Goal: Task Accomplishment & Management: Manage account settings

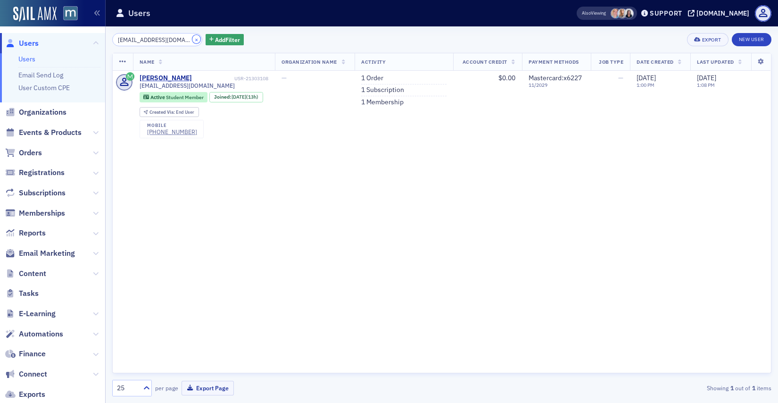
click at [192, 42] on button "×" at bounding box center [196, 39] width 8 height 8
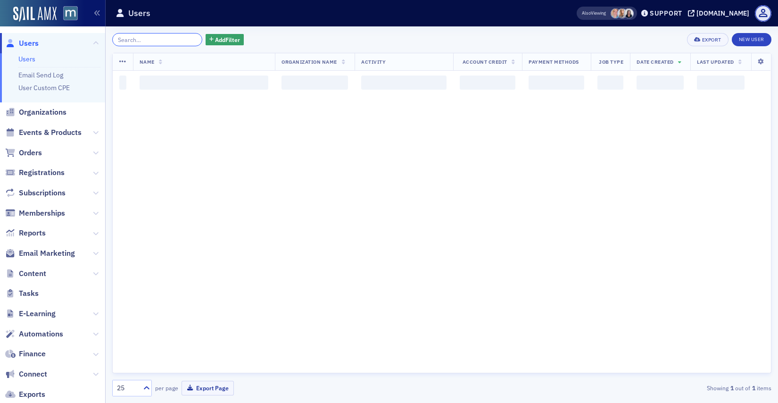
click at [184, 42] on input "search" at bounding box center [157, 39] width 90 height 13
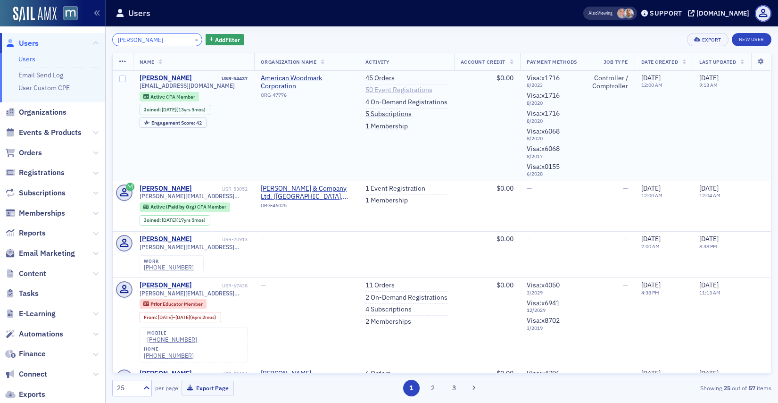
type input "[PERSON_NAME]"
click at [379, 92] on link "50 Event Registrations" at bounding box center [398, 90] width 67 height 8
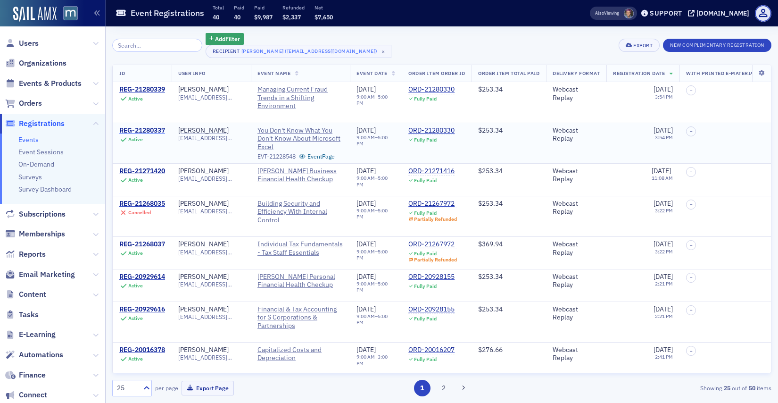
click at [141, 132] on div "REG-21280337" at bounding box center [142, 130] width 46 height 8
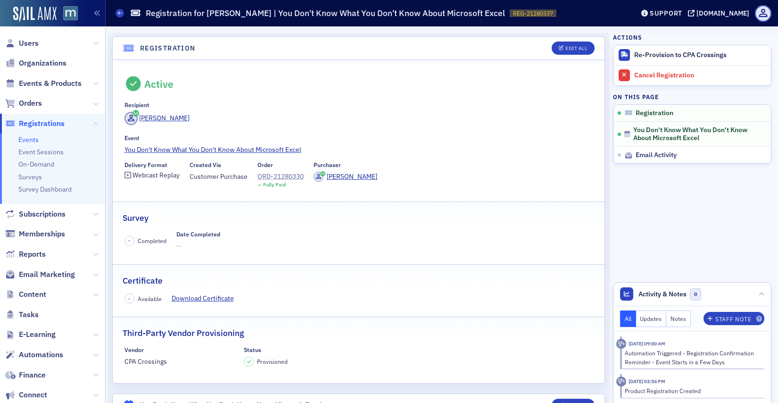
click at [293, 178] on div "ORD-21280330" at bounding box center [280, 177] width 46 height 10
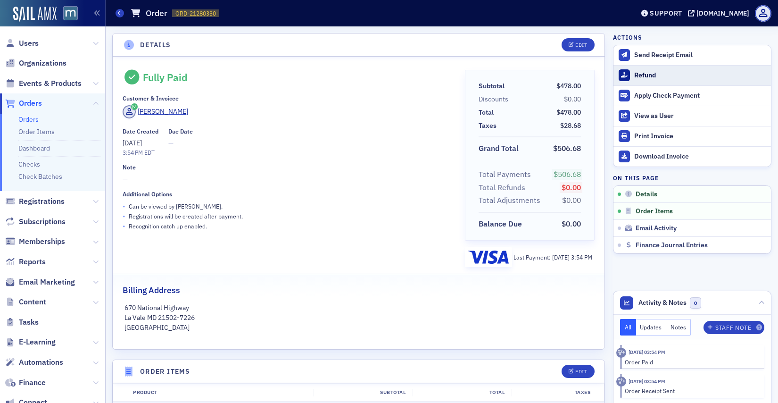
click at [638, 78] on div "Refund" at bounding box center [700, 75] width 132 height 8
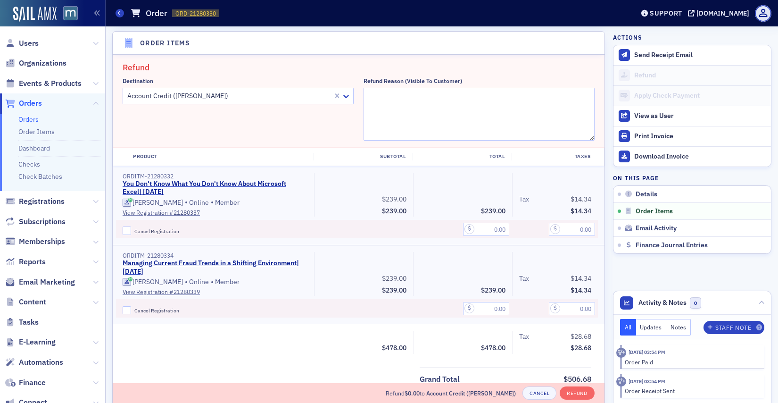
scroll to position [328, 0]
click at [128, 232] on input "Cancel Registration" at bounding box center [127, 230] width 8 height 8
checkbox input "true"
click at [479, 223] on input "text" at bounding box center [486, 229] width 46 height 13
type input "239.00"
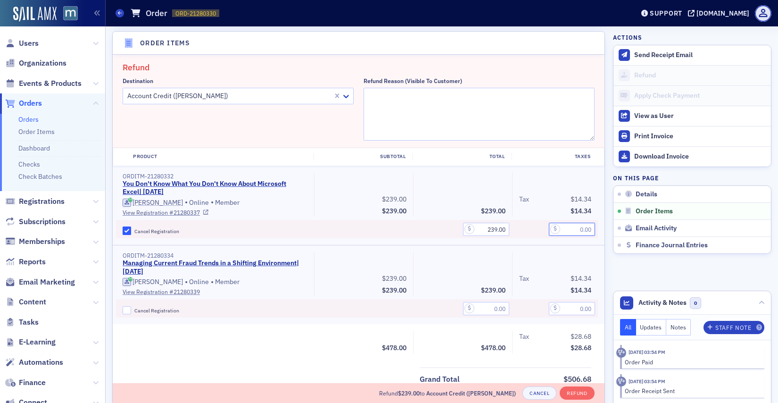
click at [570, 231] on input "text" at bounding box center [572, 229] width 46 height 13
type input "14.34"
click at [378, 107] on textarea "Refund Reason (Visible to Customer)" at bounding box center [479, 114] width 231 height 53
paste textarea "Hello, I would like to switch out my CPE for [DATE] "you don't know what you do…"
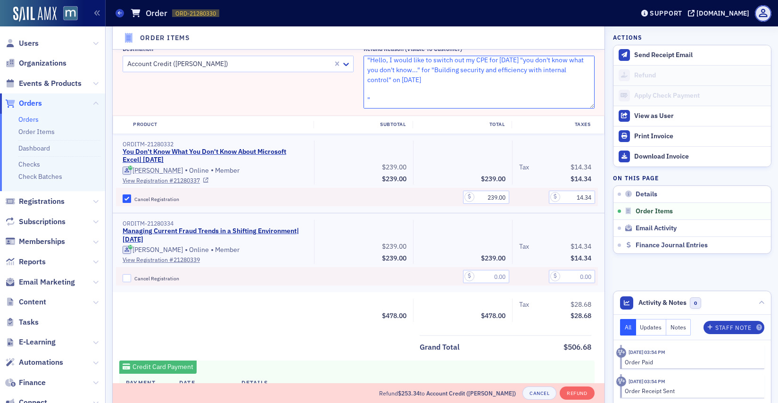
scroll to position [364, 0]
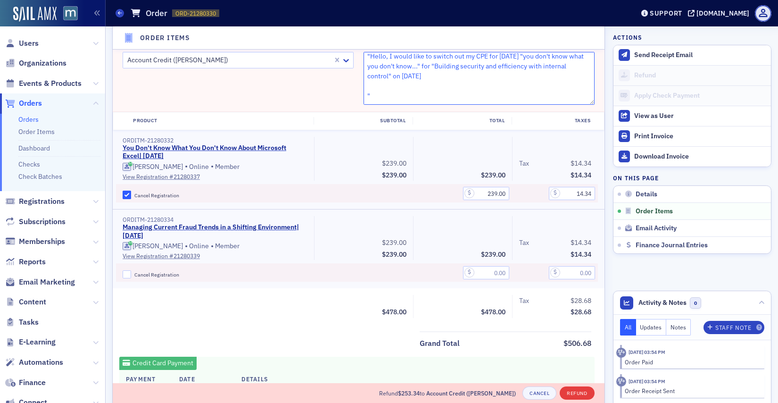
type textarea ""Hello, I would like to switch out my CPE for [DATE] "you don't know what you d…"
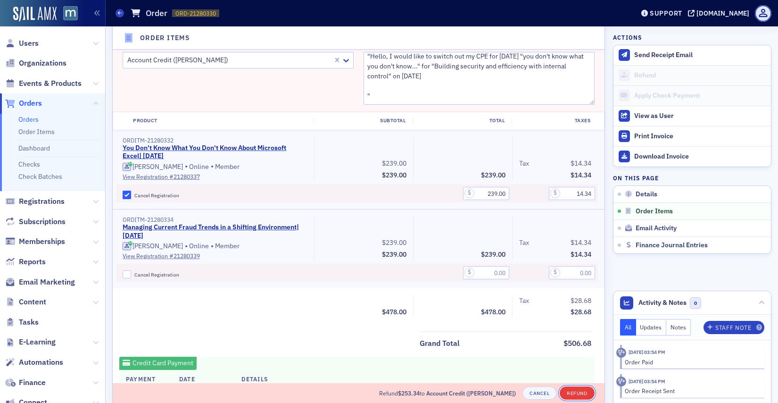
click at [579, 392] on button "Refund" at bounding box center [577, 392] width 34 height 13
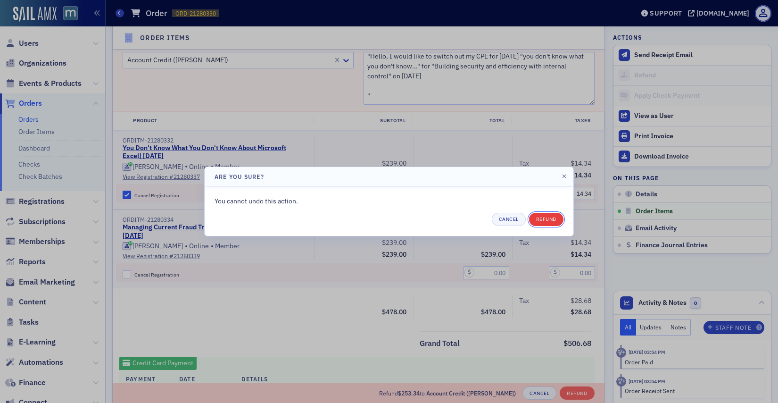
click at [544, 222] on button "Refund" at bounding box center [546, 219] width 34 height 13
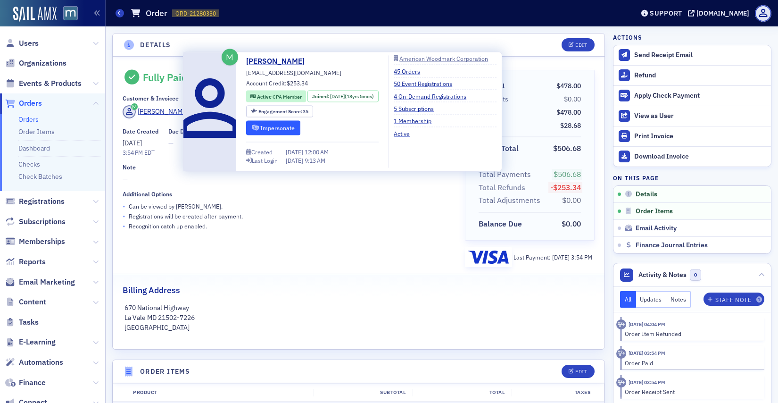
click at [265, 134] on button "Impersonate" at bounding box center [273, 127] width 54 height 15
